Goal: Task Accomplishment & Management: Manage account settings

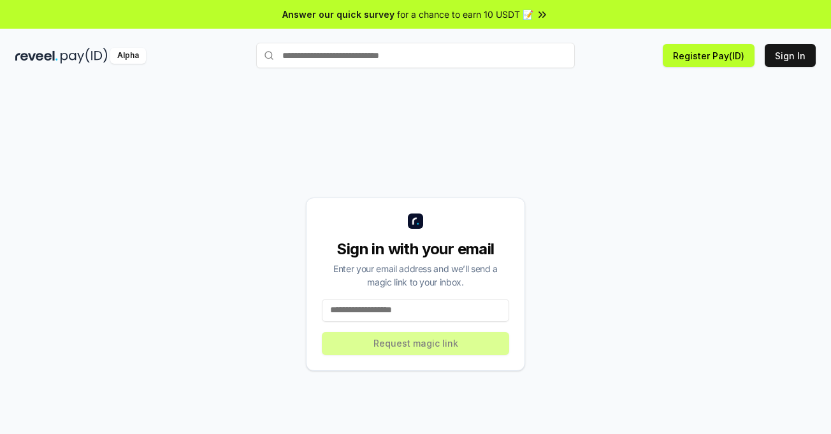
scroll to position [36, 0]
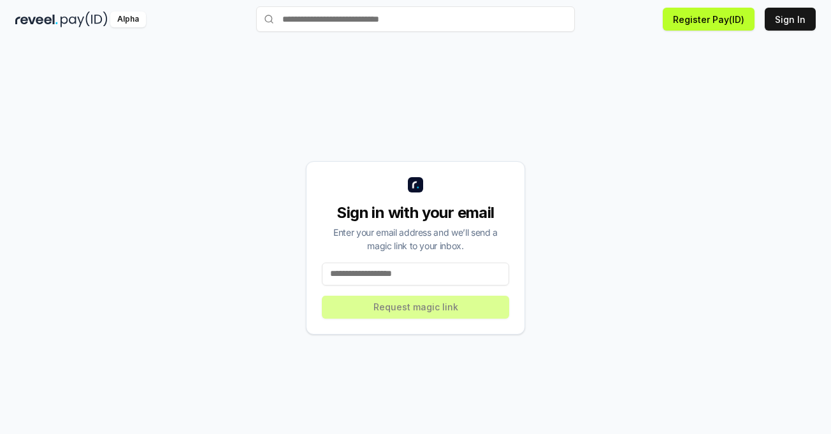
click at [411, 274] on input at bounding box center [415, 273] width 187 height 23
paste input "**********"
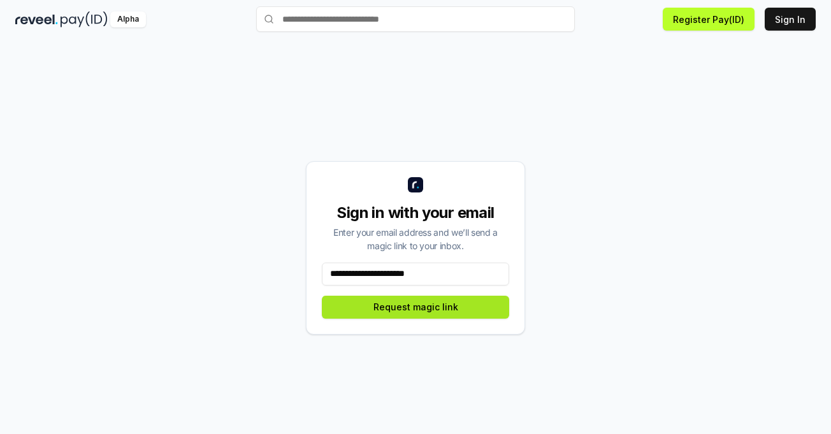
type input "**********"
click at [448, 306] on button "Request magic link" at bounding box center [415, 307] width 187 height 23
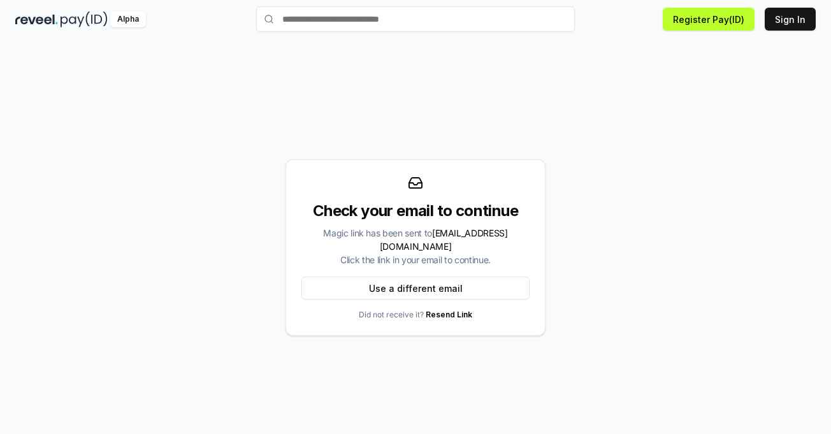
scroll to position [0, 0]
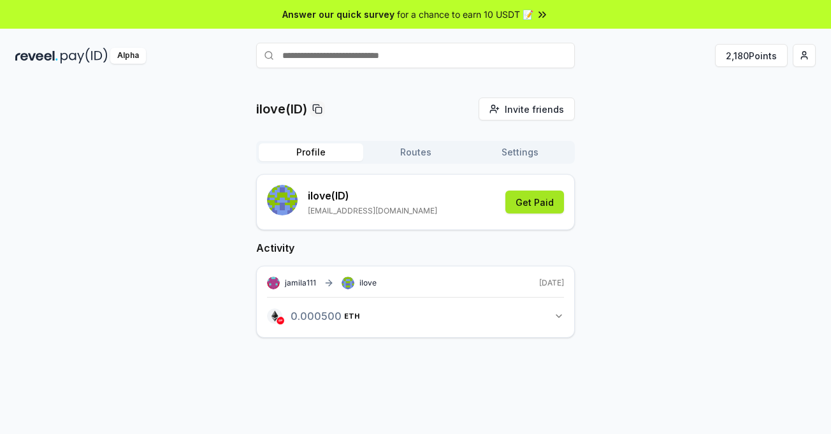
click at [531, 208] on button "Get Paid" at bounding box center [534, 201] width 59 height 23
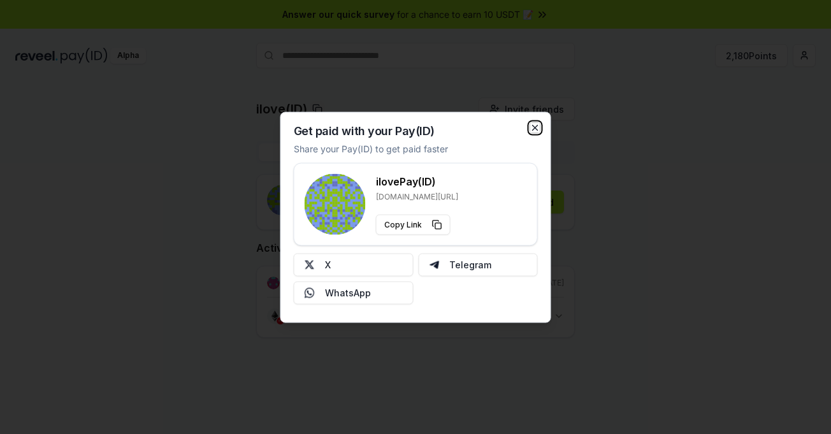
click at [533, 125] on icon "button" at bounding box center [535, 127] width 10 height 10
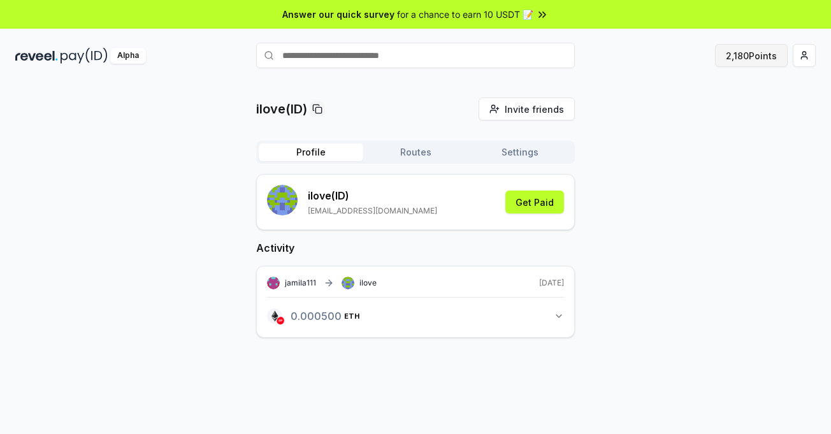
click at [736, 60] on button "2,180 Points" at bounding box center [751, 55] width 73 height 23
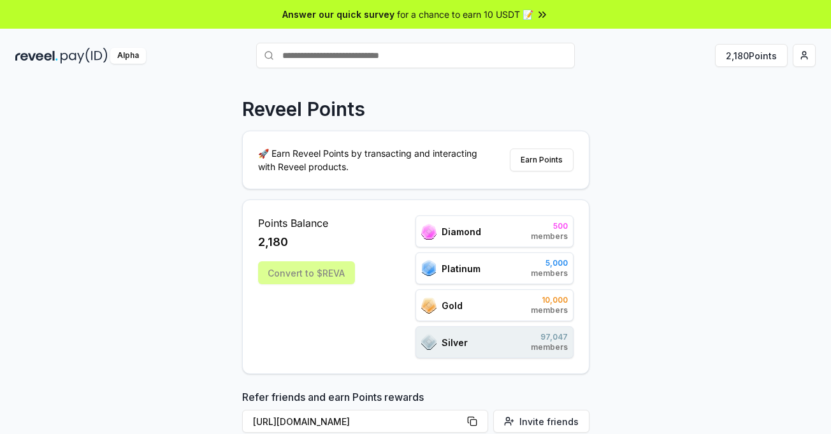
click at [626, 203] on div "Reveel Points 🚀 Earn Reveel Points by transacting and interacting with Reveel p…" at bounding box center [415, 271] width 831 height 398
click at [674, 283] on div "Reveel Points 🚀 Earn Reveel Points by transacting and interacting with Reveel p…" at bounding box center [415, 271] width 831 height 398
drag, startPoint x: 738, startPoint y: 54, endPoint x: 827, endPoint y: 46, distance: 89.6
click at [748, 53] on button "2,180 Points" at bounding box center [751, 55] width 73 height 23
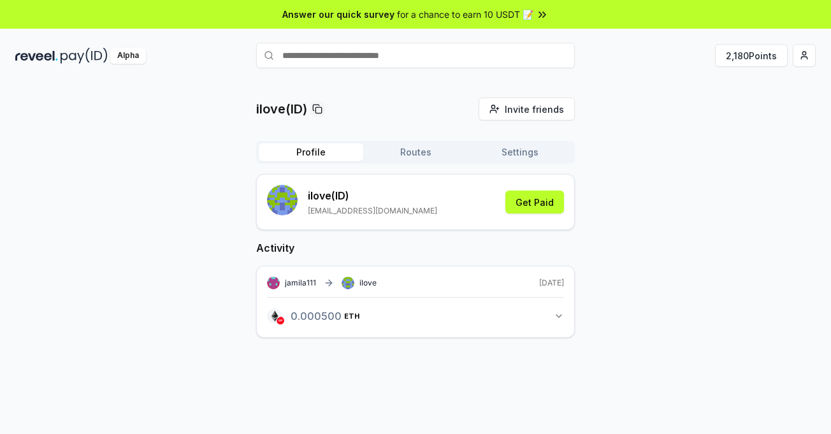
click at [415, 155] on button "Routes" at bounding box center [415, 152] width 104 height 18
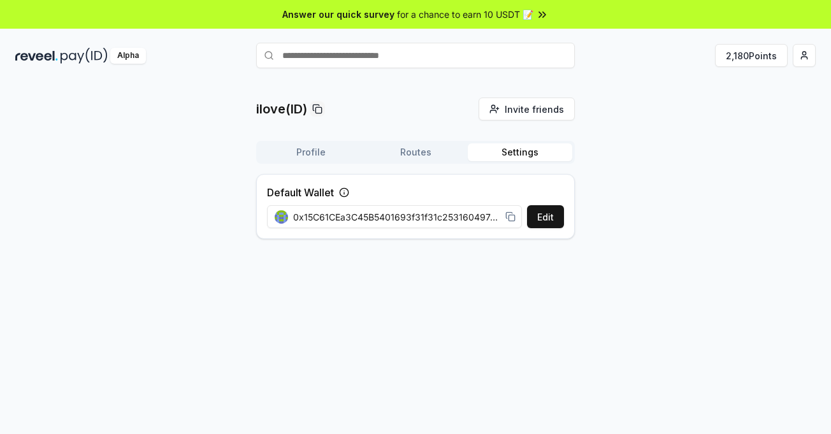
click at [525, 153] on button "Settings" at bounding box center [519, 152] width 104 height 18
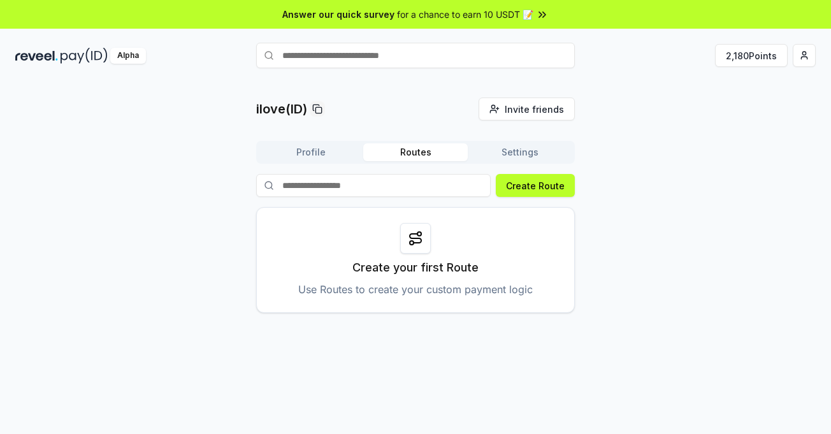
drag, startPoint x: 427, startPoint y: 149, endPoint x: 387, endPoint y: 152, distance: 40.8
click at [427, 149] on button "Routes" at bounding box center [415, 152] width 104 height 18
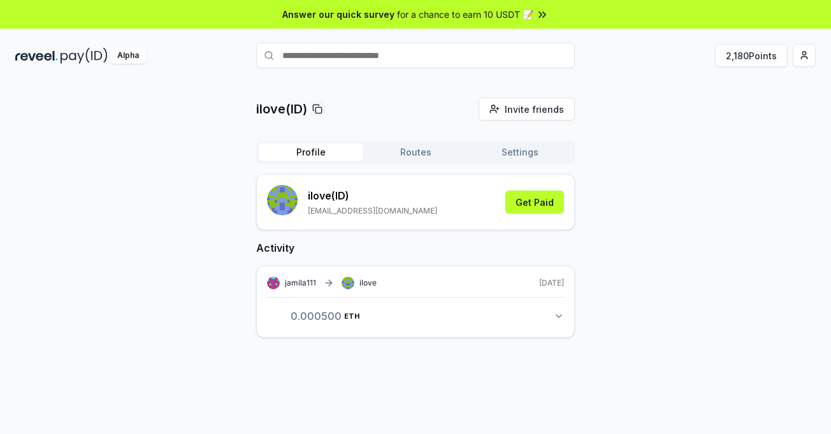
click at [332, 152] on button "Profile" at bounding box center [311, 152] width 104 height 18
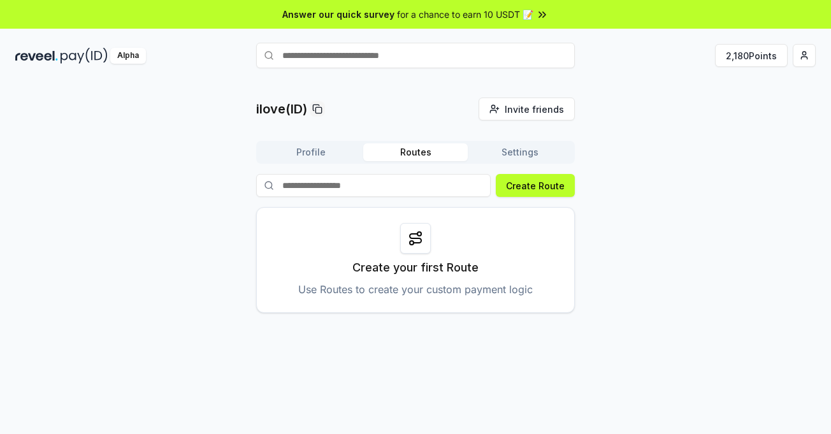
click at [422, 146] on button "Routes" at bounding box center [415, 152] width 104 height 18
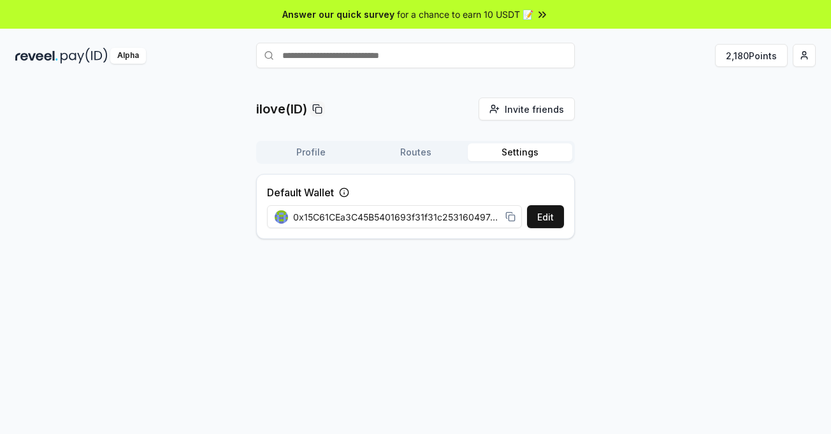
click at [498, 155] on button "Settings" at bounding box center [519, 152] width 104 height 18
drag, startPoint x: 752, startPoint y: 56, endPoint x: 801, endPoint y: 62, distance: 49.5
click at [752, 56] on button "2,180 Points" at bounding box center [751, 55] width 73 height 23
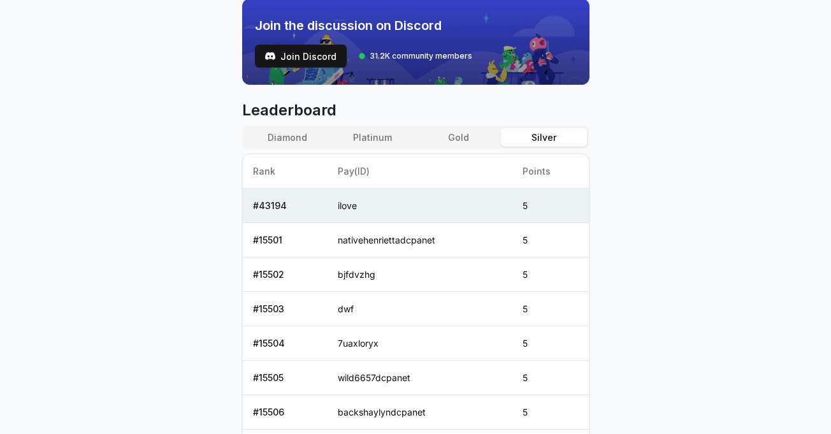
scroll to position [369, 0]
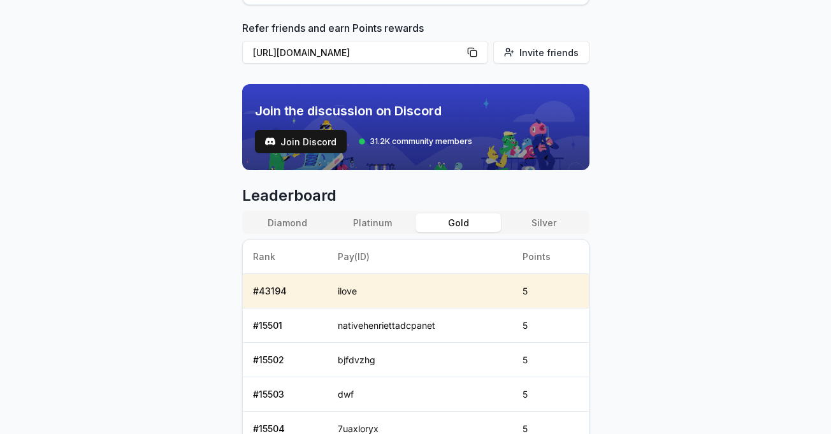
click at [476, 227] on button "Gold" at bounding box center [457, 222] width 85 height 18
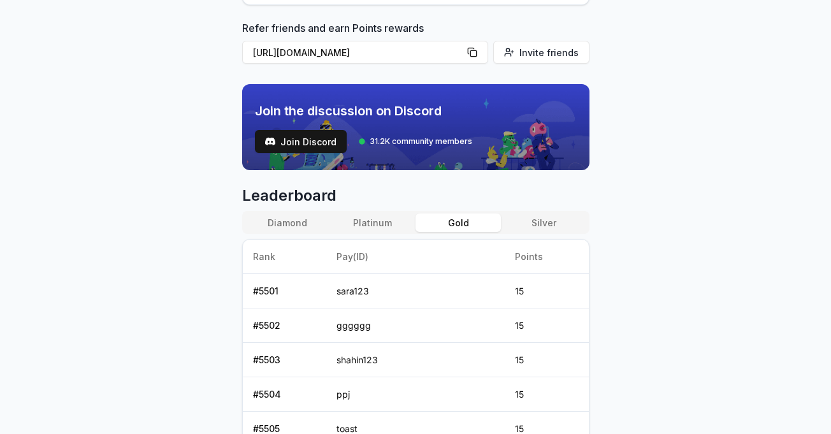
click at [366, 219] on button "Platinum" at bounding box center [372, 222] width 85 height 18
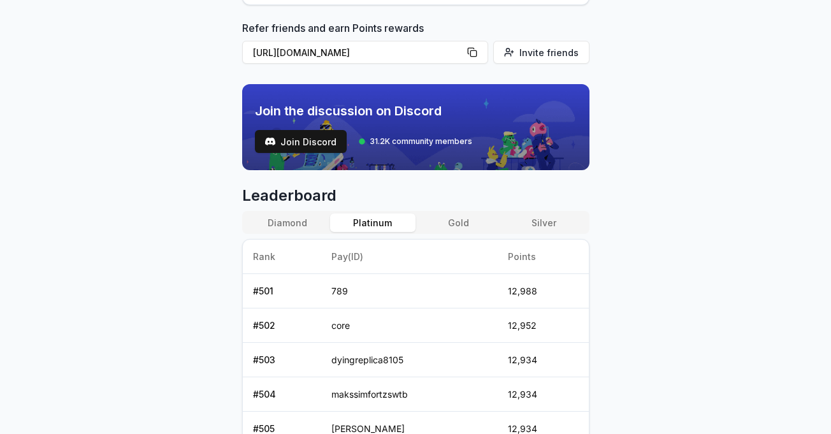
click at [278, 223] on button "Diamond" at bounding box center [287, 222] width 85 height 18
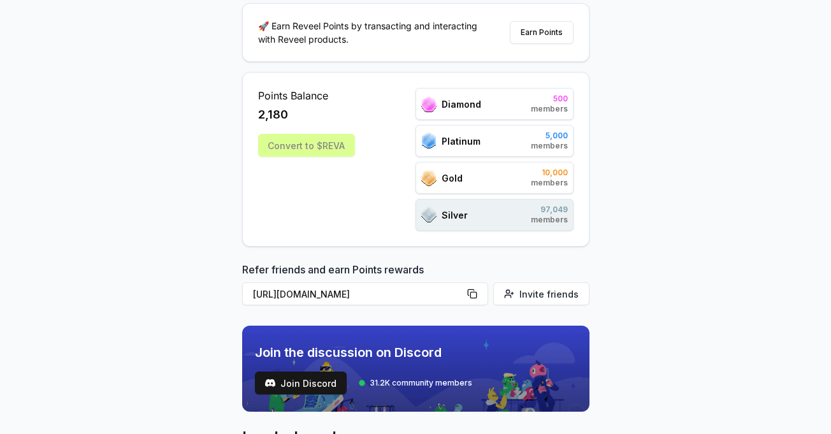
scroll to position [0, 0]
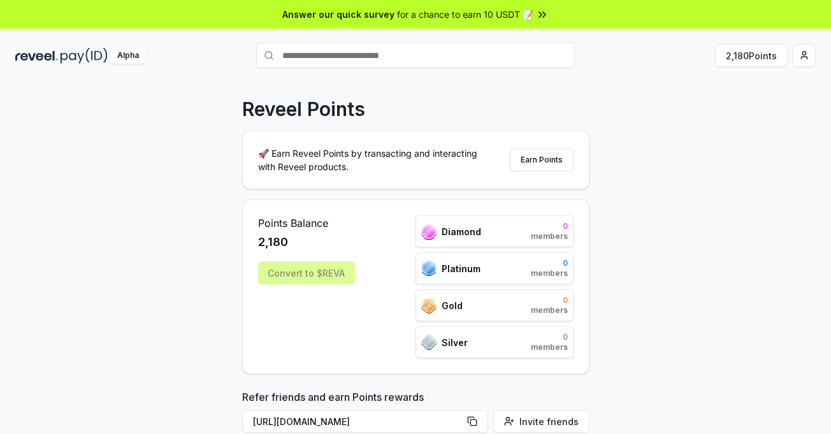
scroll to position [161, 0]
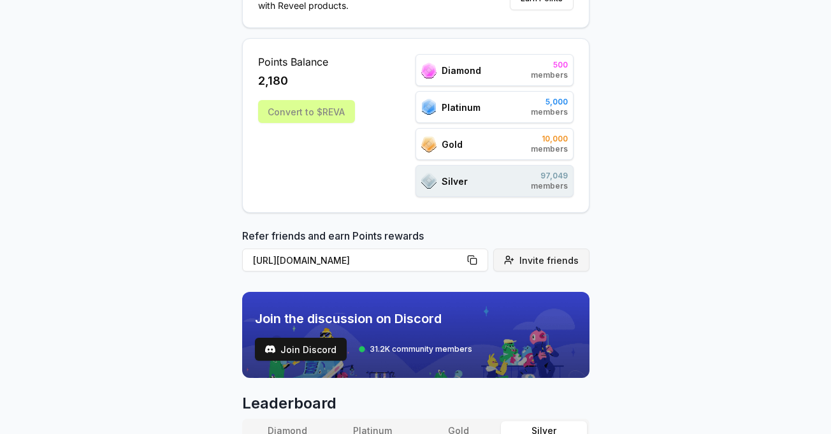
click at [529, 261] on span "Invite friends" at bounding box center [548, 259] width 59 height 13
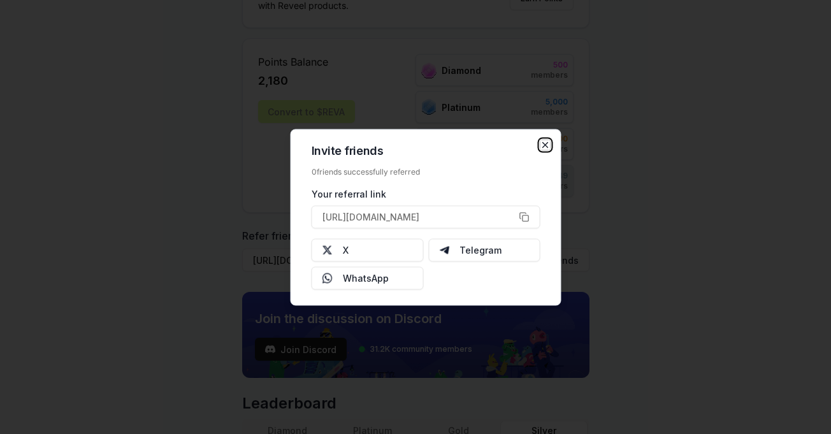
click at [543, 144] on icon "button" at bounding box center [545, 144] width 10 height 10
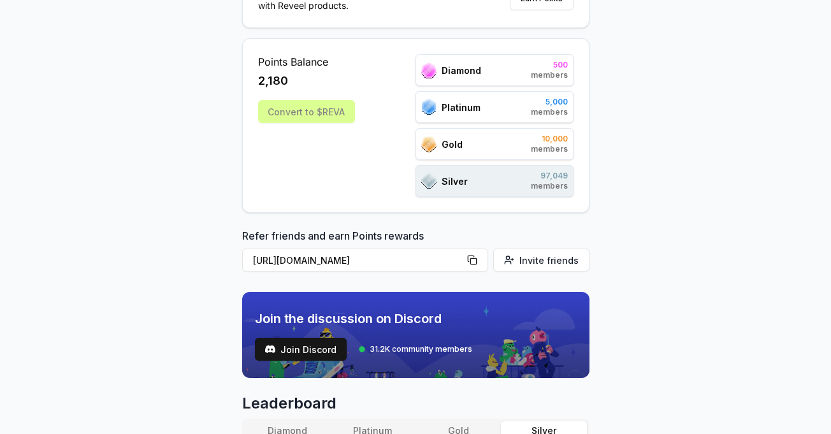
scroll to position [246, 0]
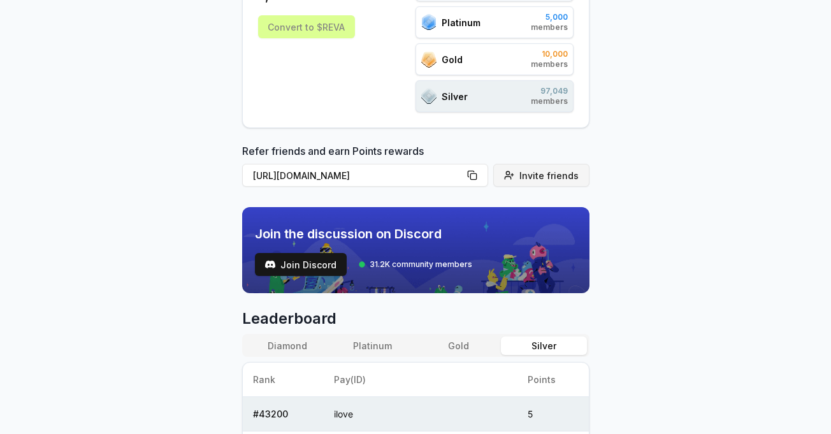
click at [547, 175] on span "Invite friends" at bounding box center [548, 175] width 59 height 13
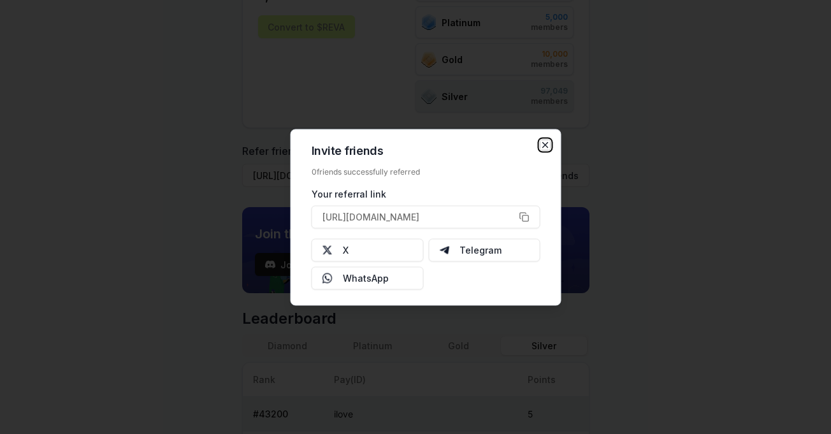
click at [544, 143] on icon "button" at bounding box center [545, 144] width 5 height 5
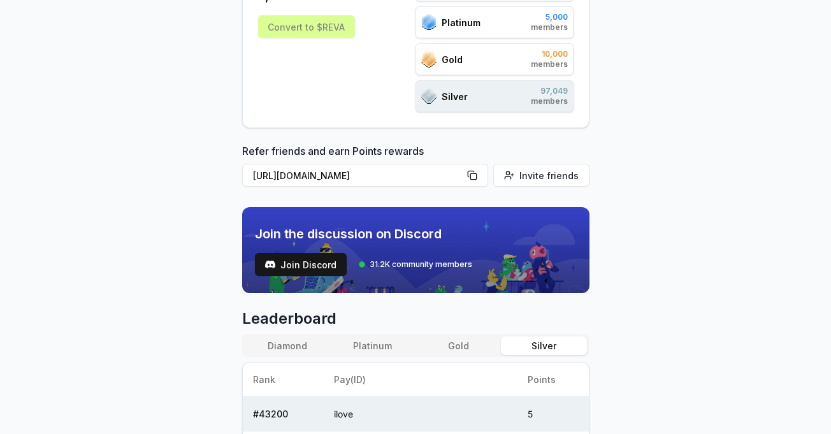
scroll to position [0, 0]
